Goal: Task Accomplishment & Management: Manage account settings

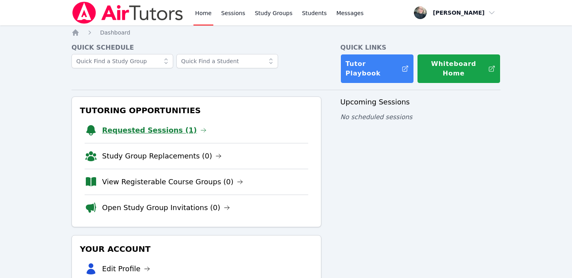
click at [147, 125] on link "Requested Sessions (1)" at bounding box center [154, 130] width 105 height 11
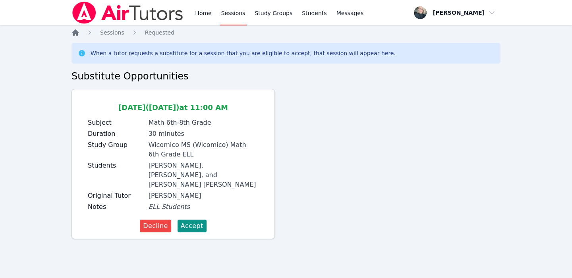
click at [77, 33] on icon "Breadcrumb" at bounding box center [75, 32] width 6 height 6
